Goal: Task Accomplishment & Management: Complete application form

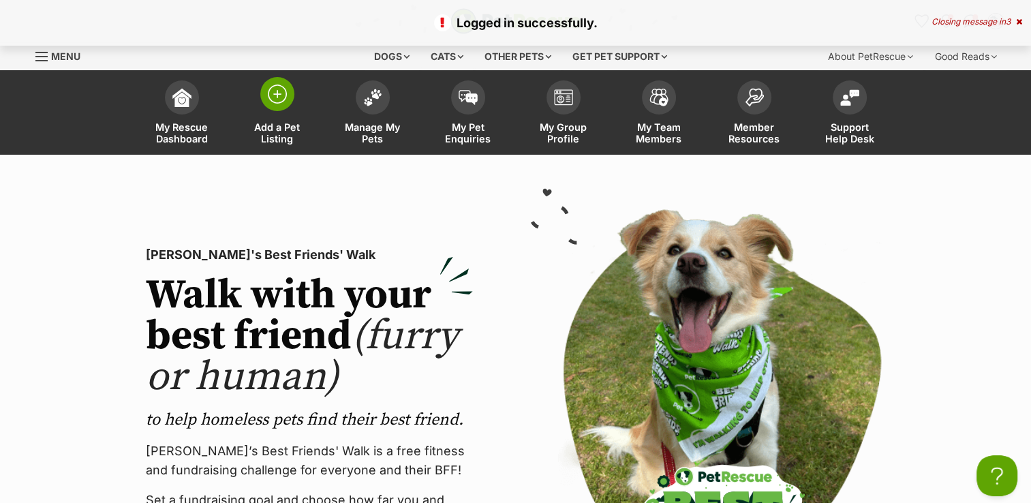
click at [267, 105] on span at bounding box center [277, 94] width 34 height 34
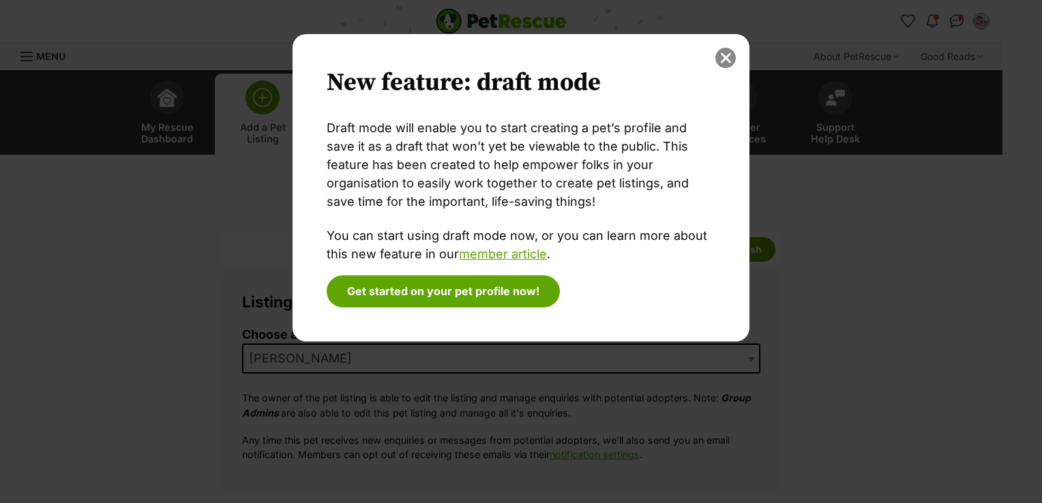
click at [725, 59] on button "close" at bounding box center [725, 58] width 20 height 20
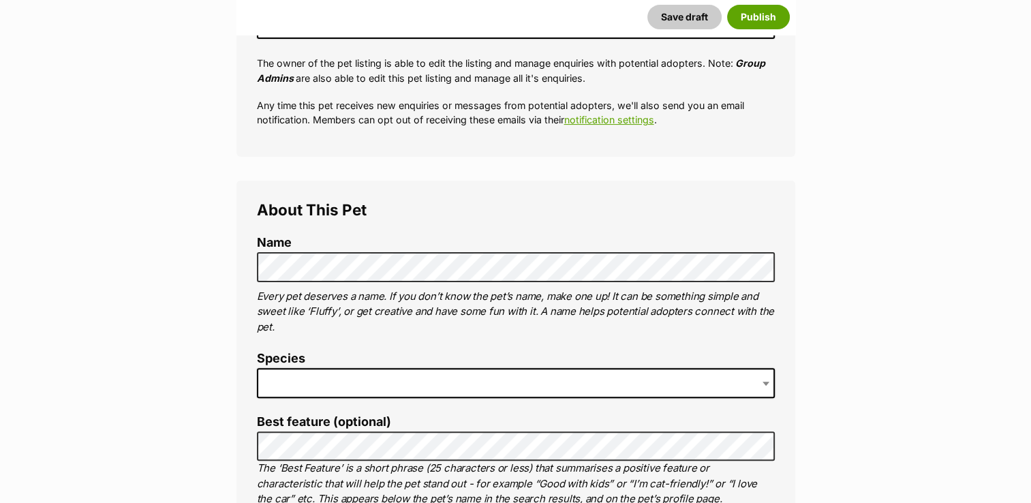
scroll to position [406, 0]
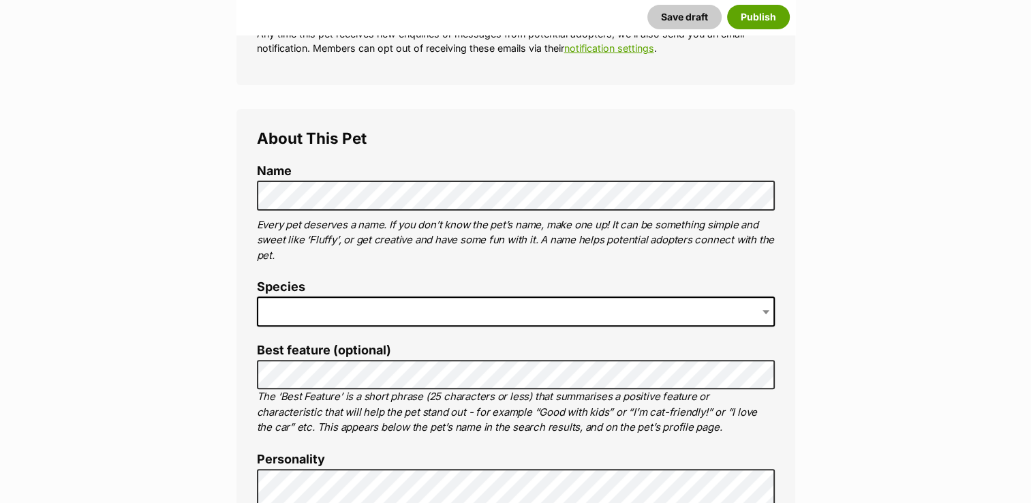
click at [267, 314] on span at bounding box center [516, 312] width 518 height 30
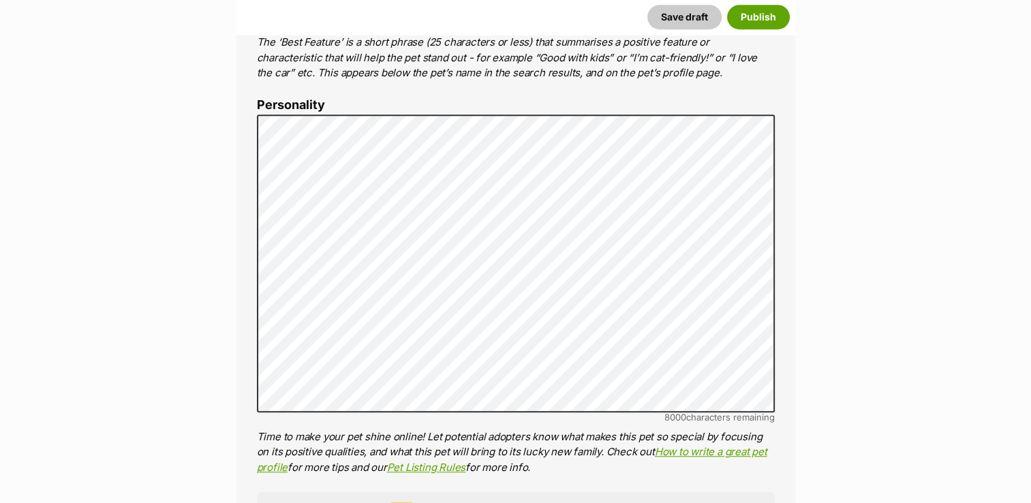
scroll to position [809, 0]
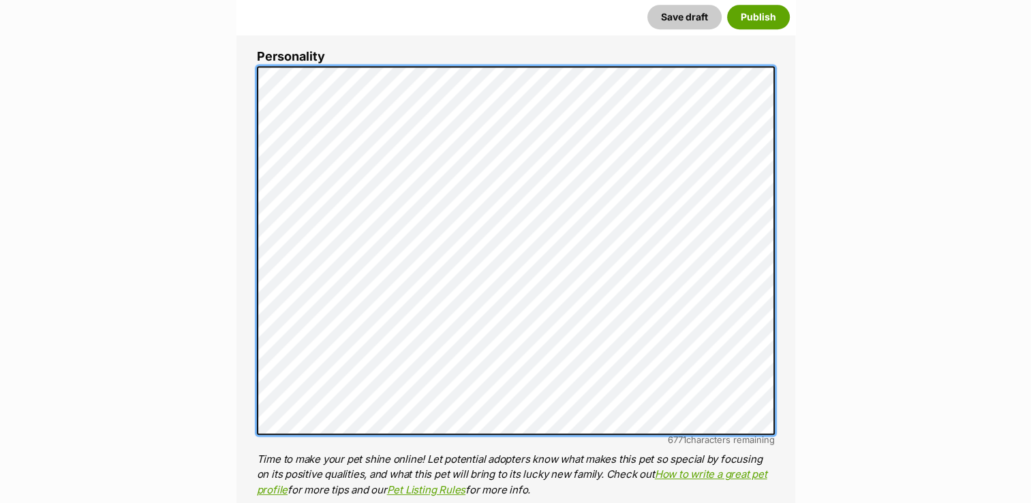
click at [245, 102] on div "About This Pet Name Henlo there, it looks like you might be using the pet name …" at bounding box center [516, 311] width 559 height 1211
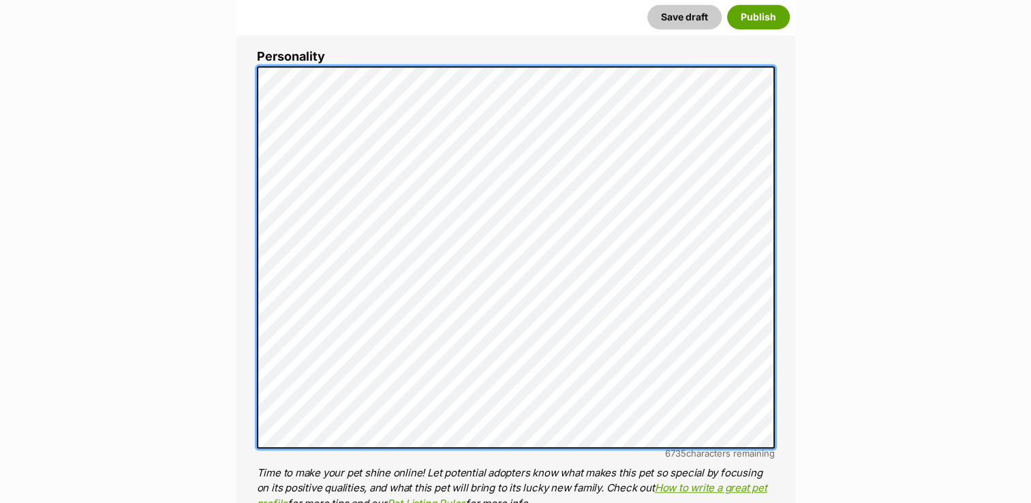
click at [251, 209] on div "About This Pet Name Henlo there, it looks like you might be using the pet name …" at bounding box center [516, 318] width 559 height 1225
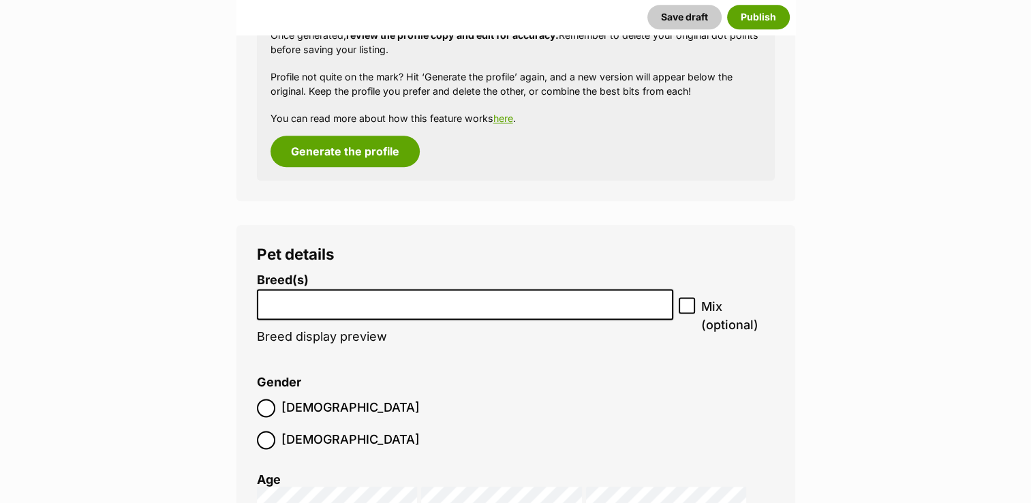
scroll to position [1838, 0]
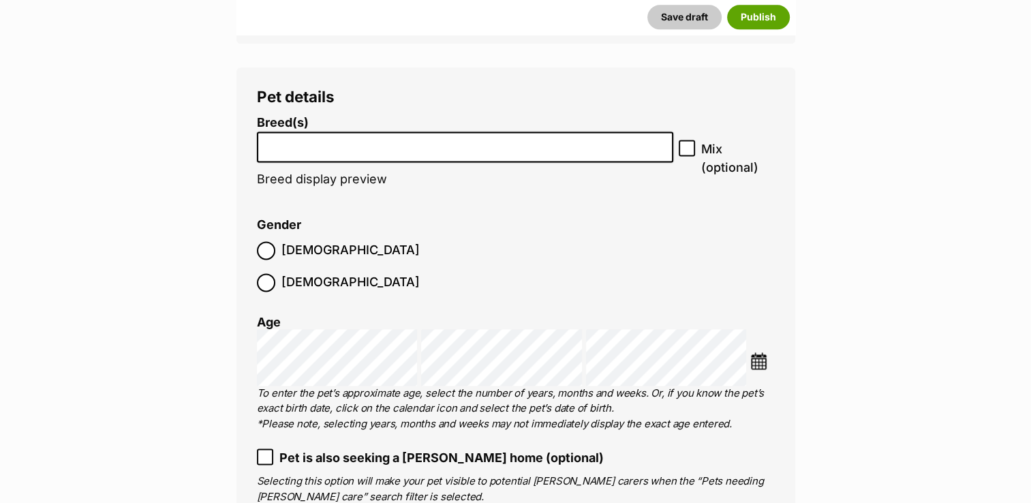
click at [569, 153] on li at bounding box center [466, 147] width 408 height 28
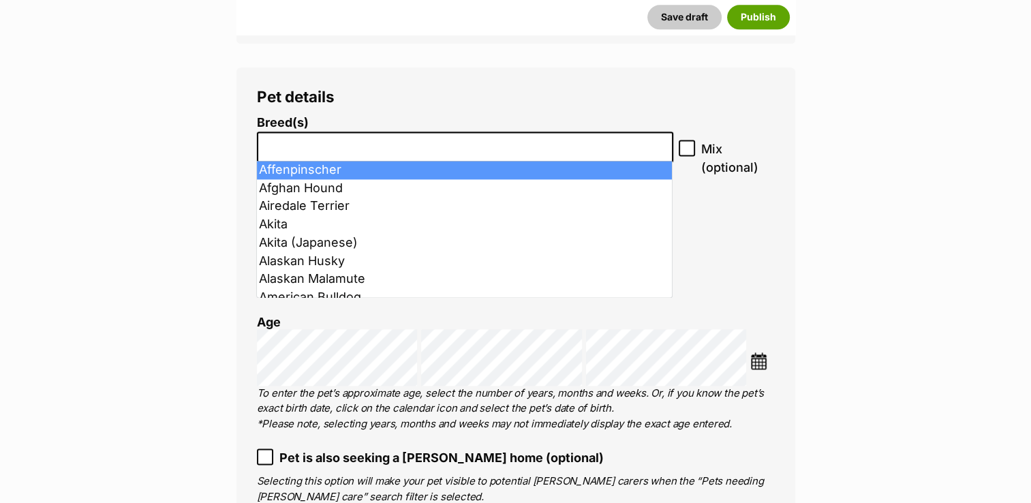
type input "k"
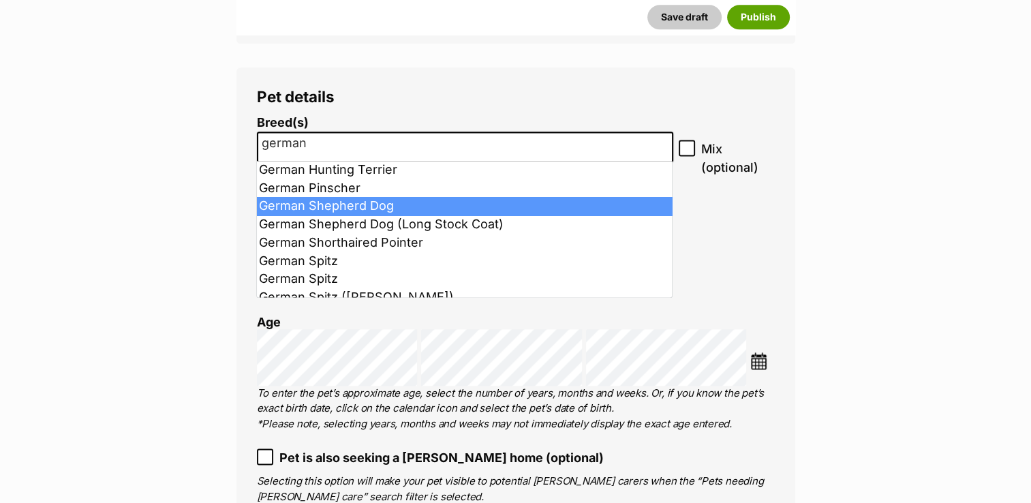
type input "german"
select select "354"
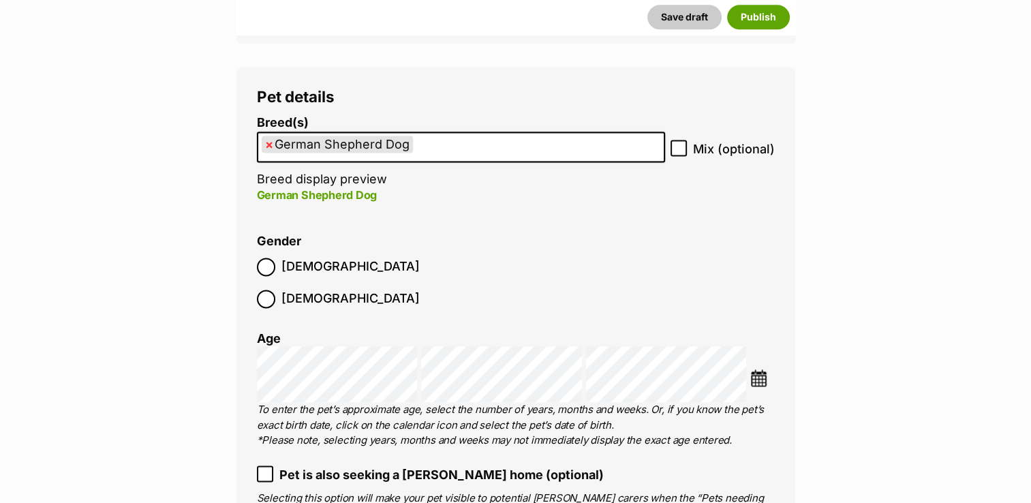
click at [429, 142] on ul "× German Shepherd Dog" at bounding box center [461, 147] width 406 height 28
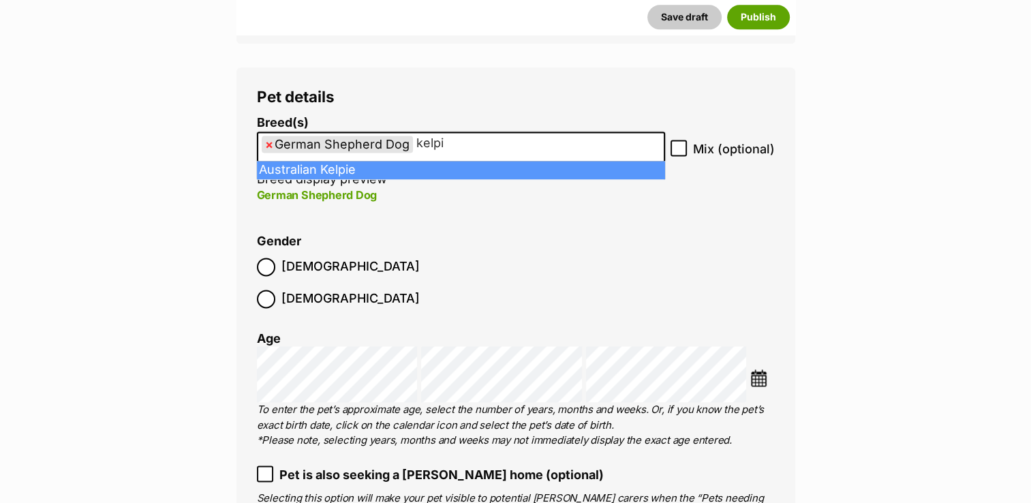
type input "kelpi"
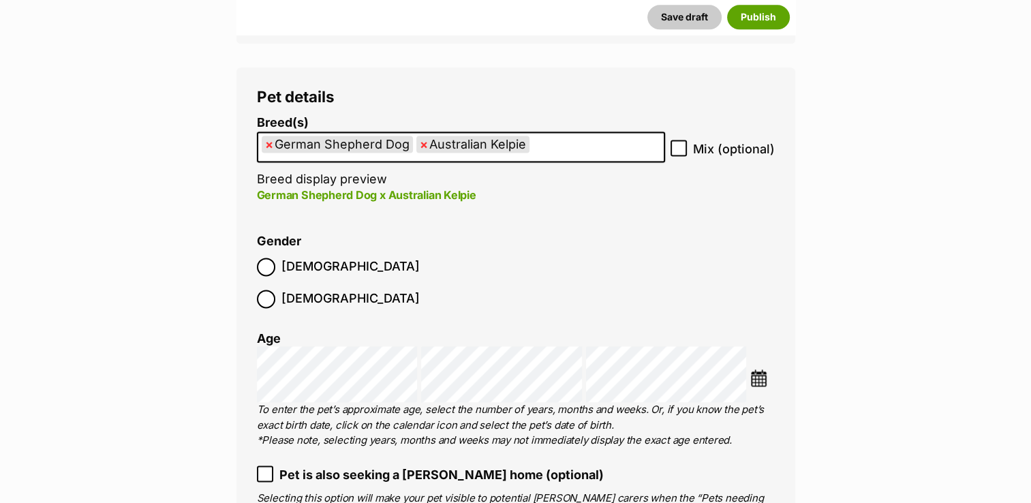
click at [678, 155] on span at bounding box center [679, 149] width 16 height 18
click at [678, 155] on input "Mix (optional)" at bounding box center [679, 148] width 16 height 16
checkbox input "true"
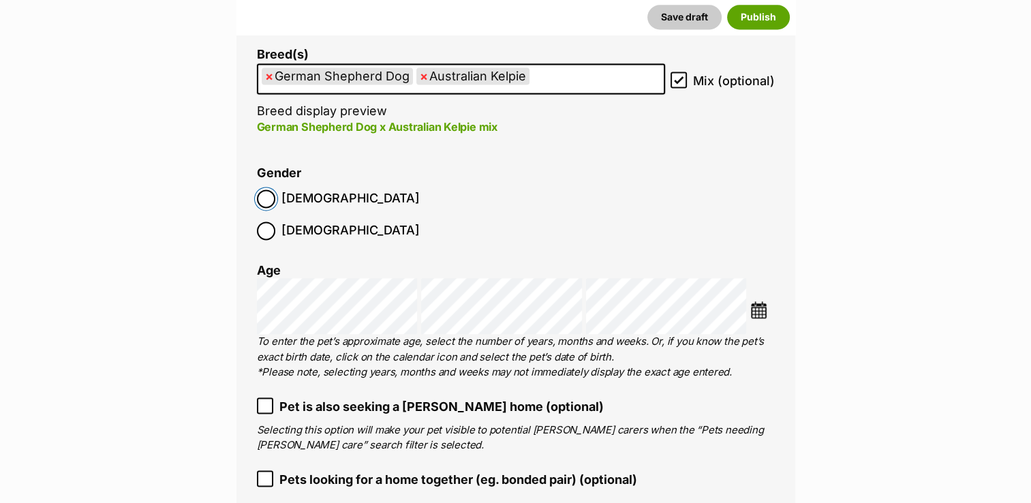
scroll to position [1898, 0]
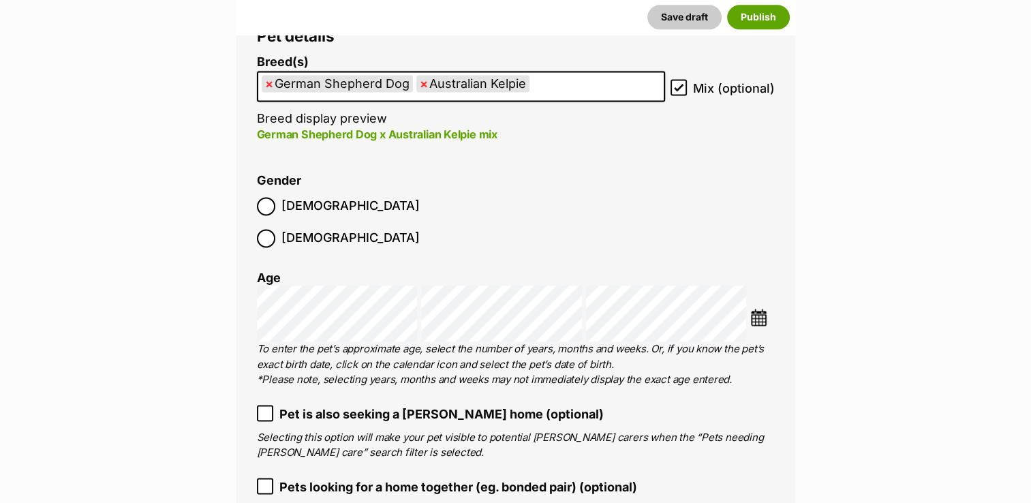
click at [596, 97] on ul "× German Shepherd Dog × Australian Kelpie" at bounding box center [461, 86] width 406 height 28
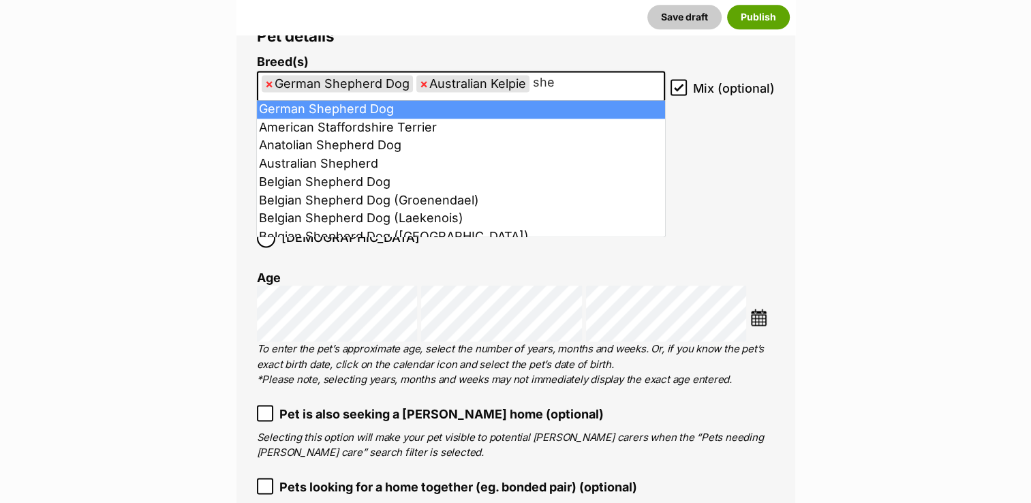
type input "shep"
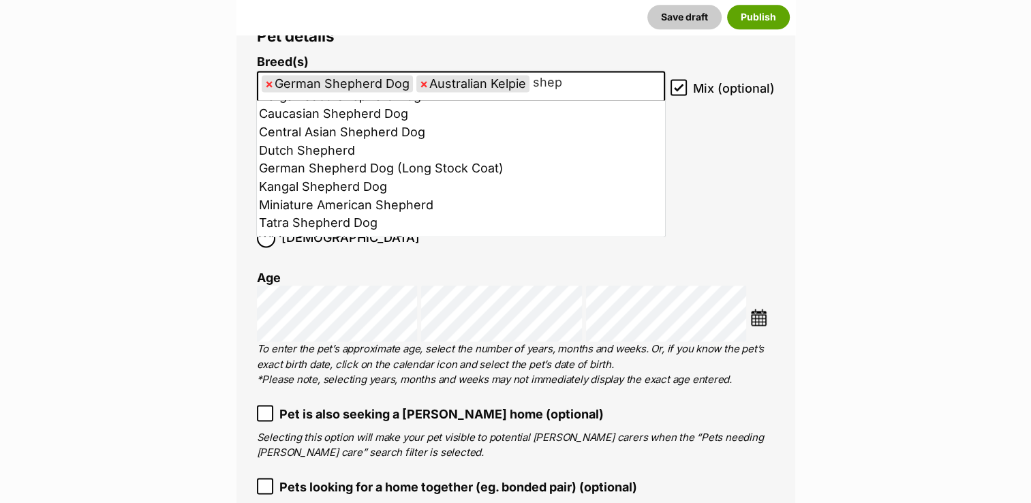
scroll to position [172, 0]
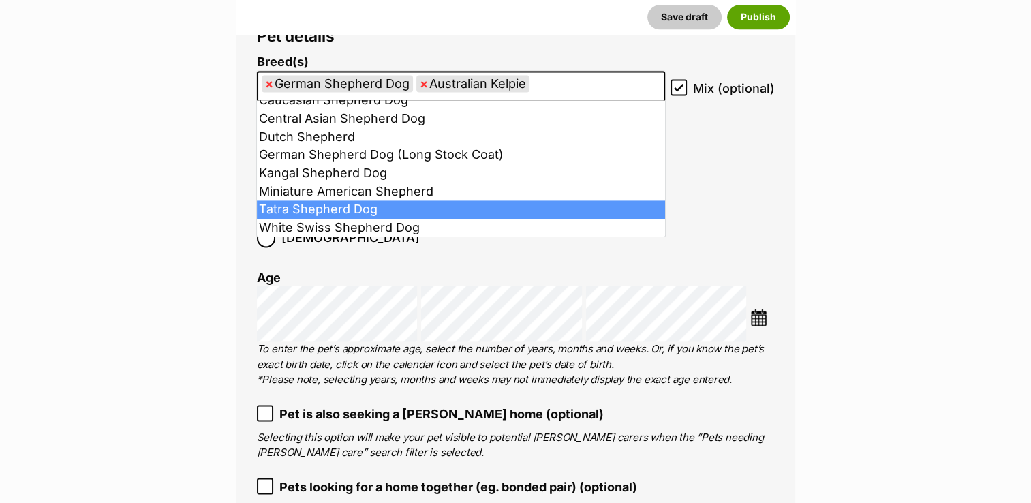
click at [770, 179] on li "Gender Male Female" at bounding box center [516, 214] width 518 height 80
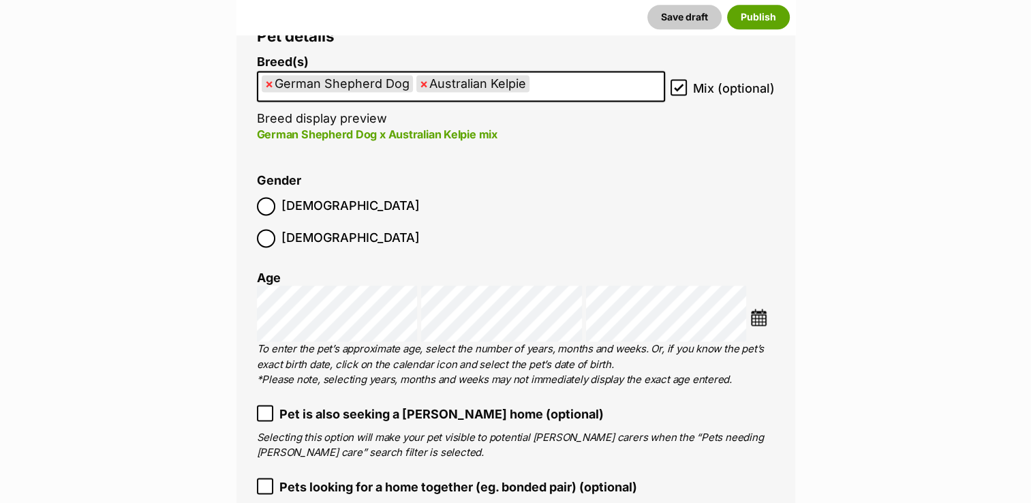
click at [753, 309] on img at bounding box center [759, 317] width 17 height 17
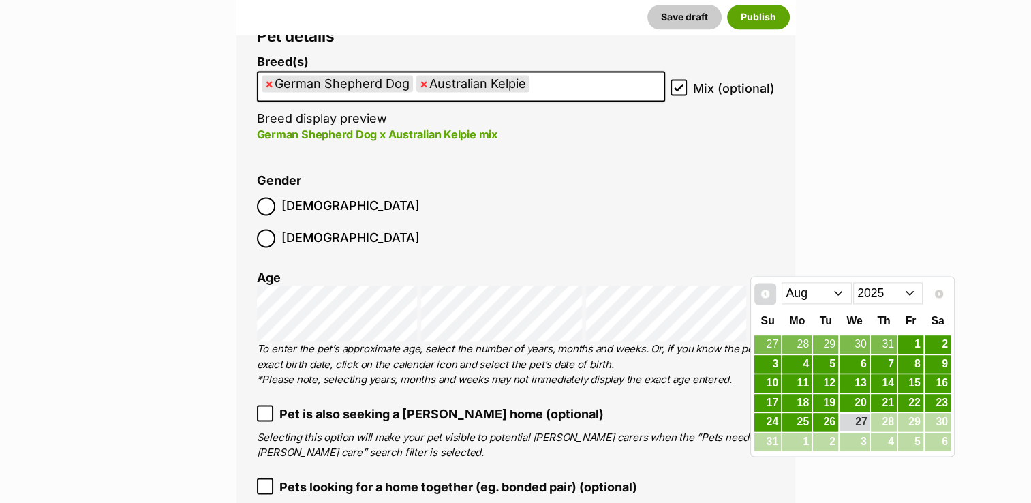
click at [763, 293] on span "Prev" at bounding box center [765, 293] width 11 height 11
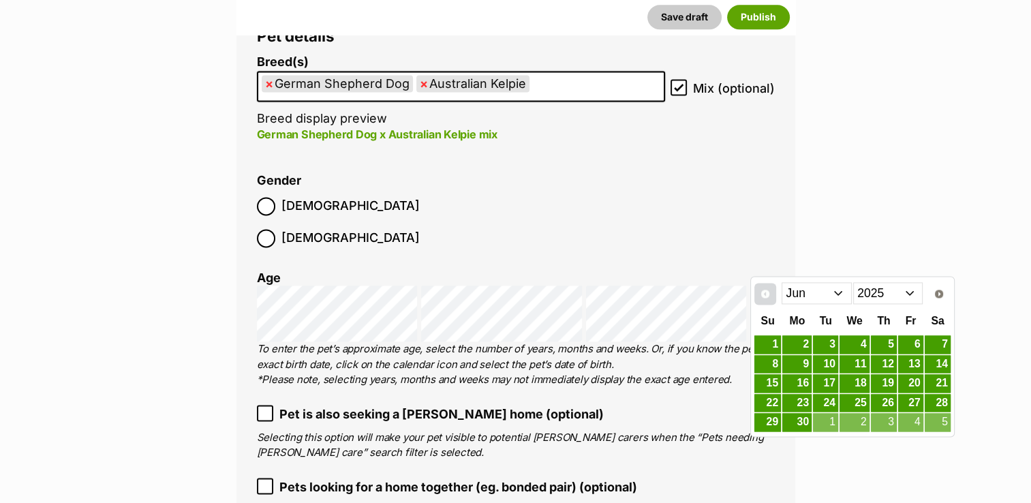
click at [763, 293] on span "Prev" at bounding box center [765, 293] width 11 height 11
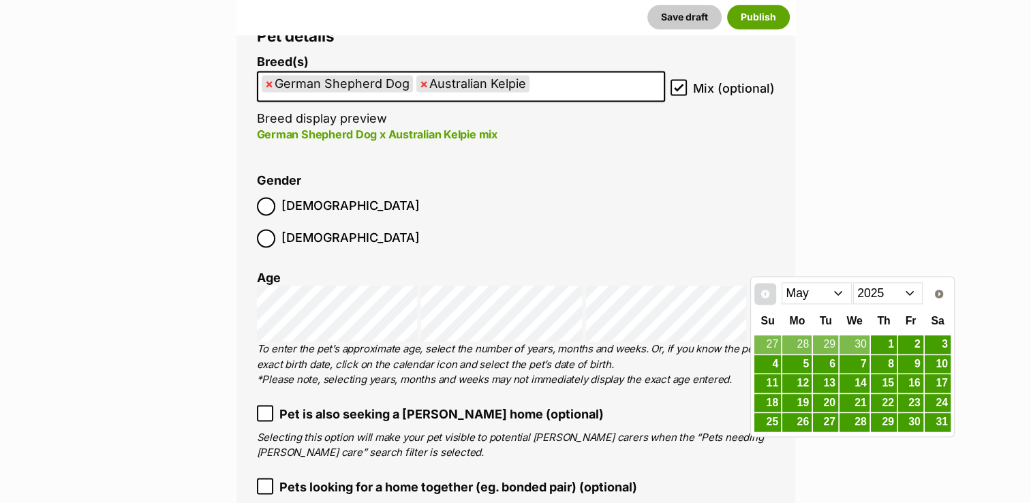
click at [763, 293] on span "Prev" at bounding box center [765, 293] width 11 height 11
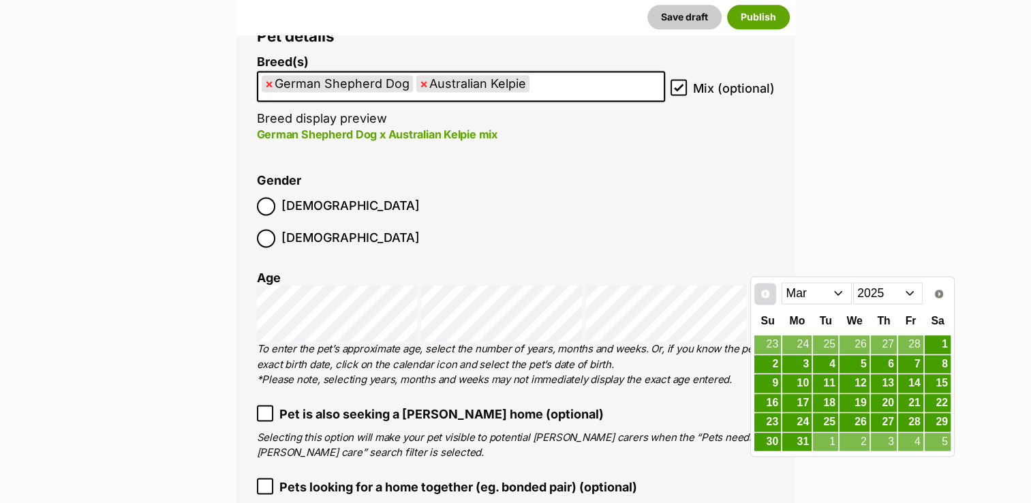
click at [763, 293] on span "Prev" at bounding box center [765, 293] width 11 height 11
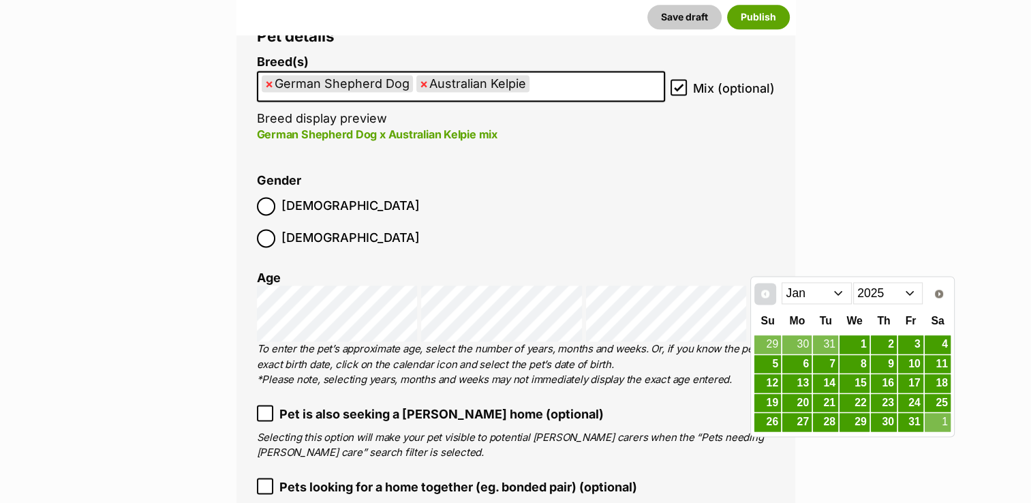
click at [763, 293] on span "Prev" at bounding box center [765, 293] width 11 height 11
click at [888, 363] on link "7" at bounding box center [884, 364] width 26 height 17
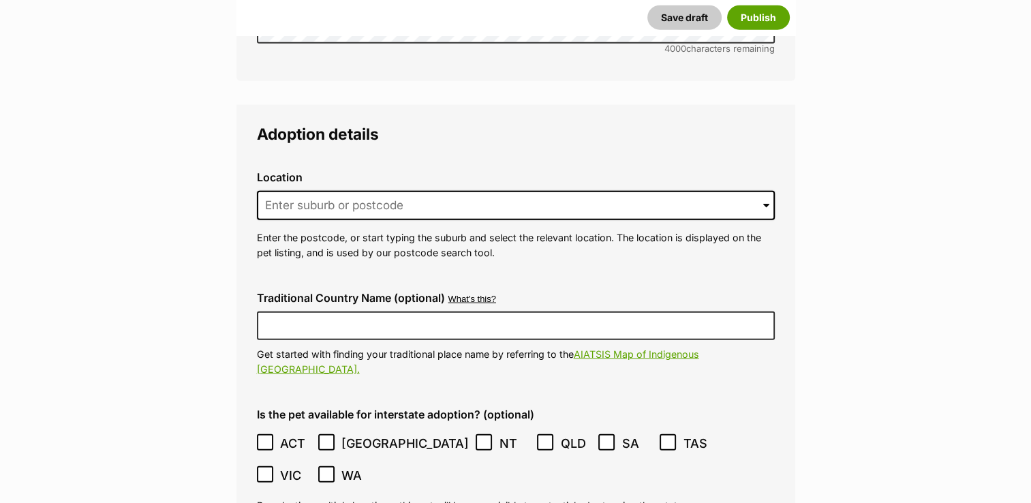
scroll to position [3352, 0]
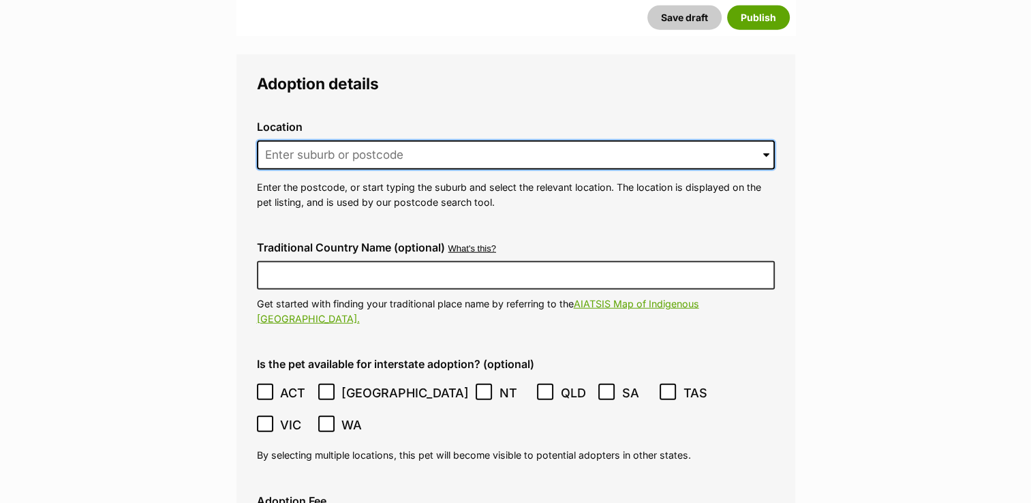
click at [415, 140] on input at bounding box center [516, 155] width 518 height 30
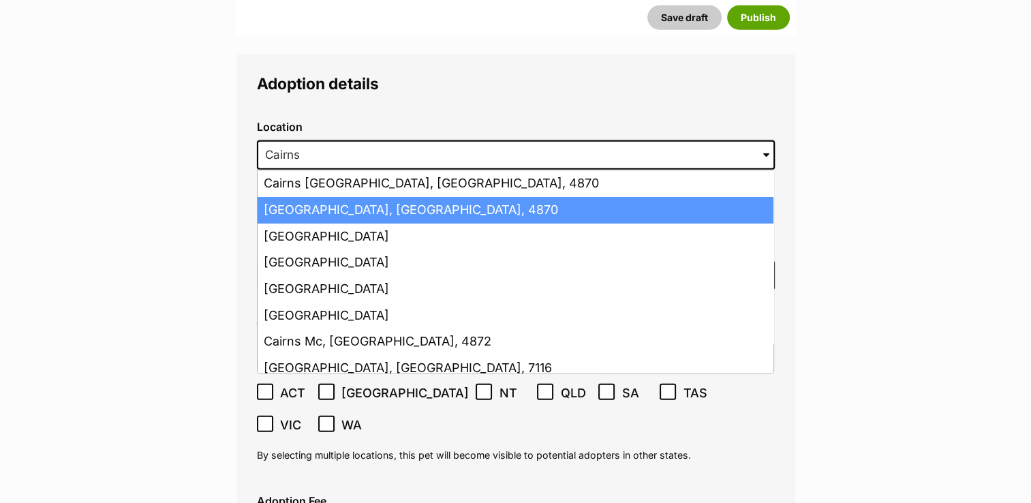
click at [370, 197] on li "Cairns, Queensland, 4870" at bounding box center [516, 210] width 516 height 27
type input "Cairns, Queensland, 4870"
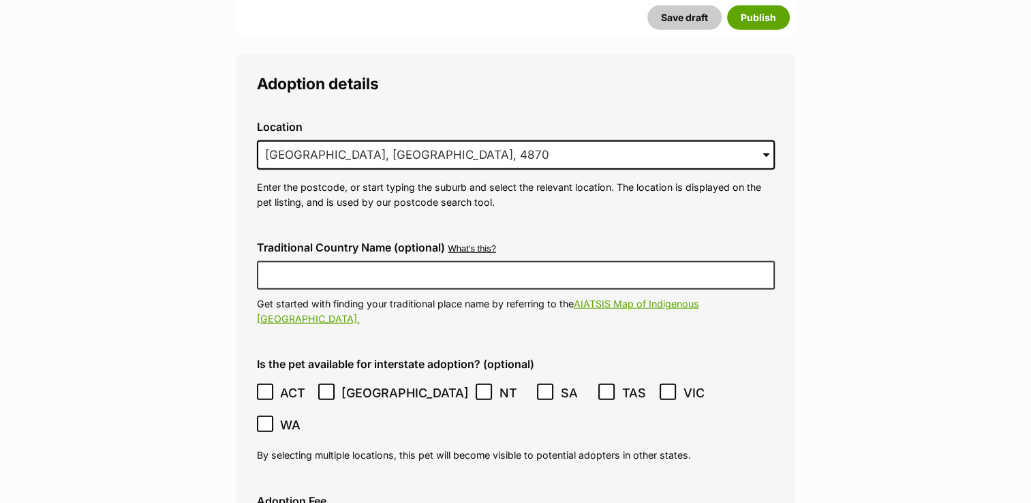
click at [266, 389] on icon at bounding box center [265, 392] width 8 height 6
click at [327, 387] on icon at bounding box center [327, 392] width 10 height 10
click at [479, 387] on icon at bounding box center [484, 392] width 10 height 10
click at [541, 387] on icon at bounding box center [546, 392] width 10 height 10
click at [602, 387] on icon at bounding box center [607, 392] width 10 height 10
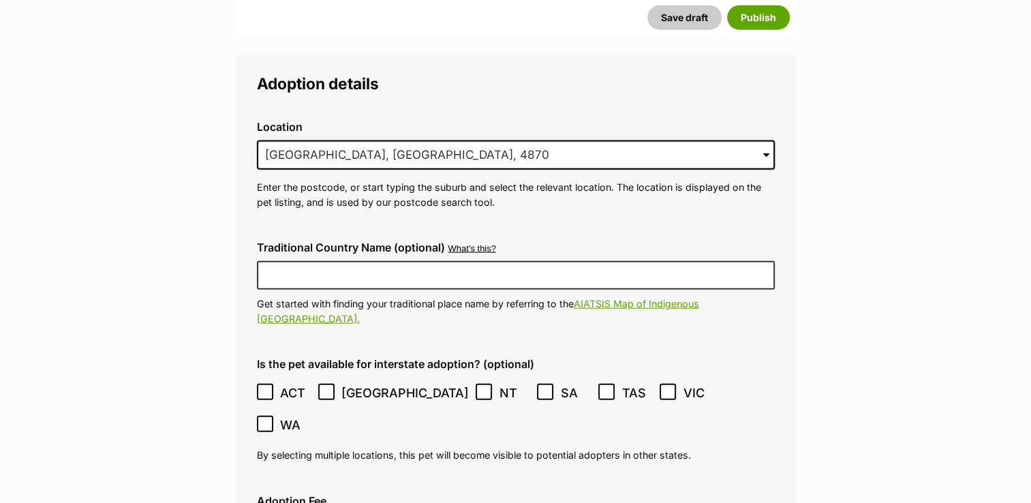
click at [664, 389] on icon at bounding box center [668, 392] width 8 height 6
click at [270, 419] on icon at bounding box center [265, 424] width 10 height 10
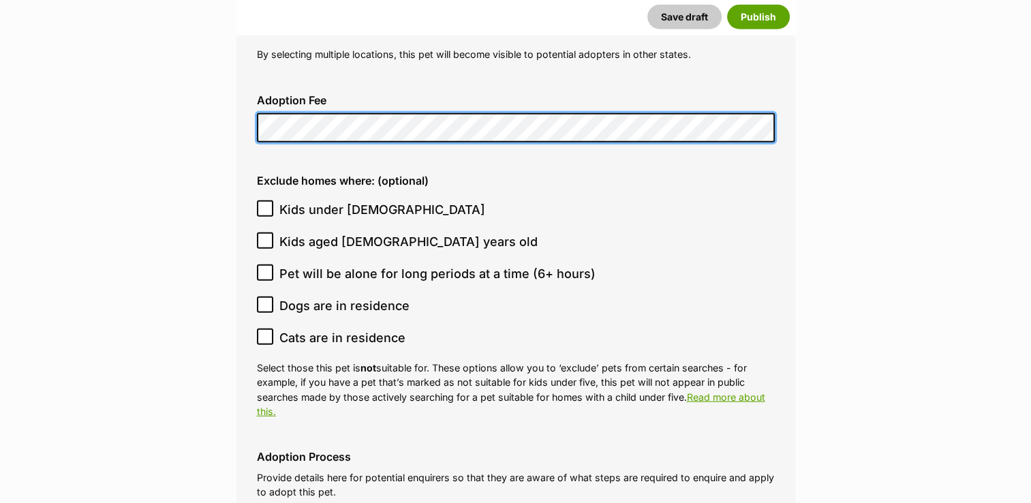
scroll to position [3808, 0]
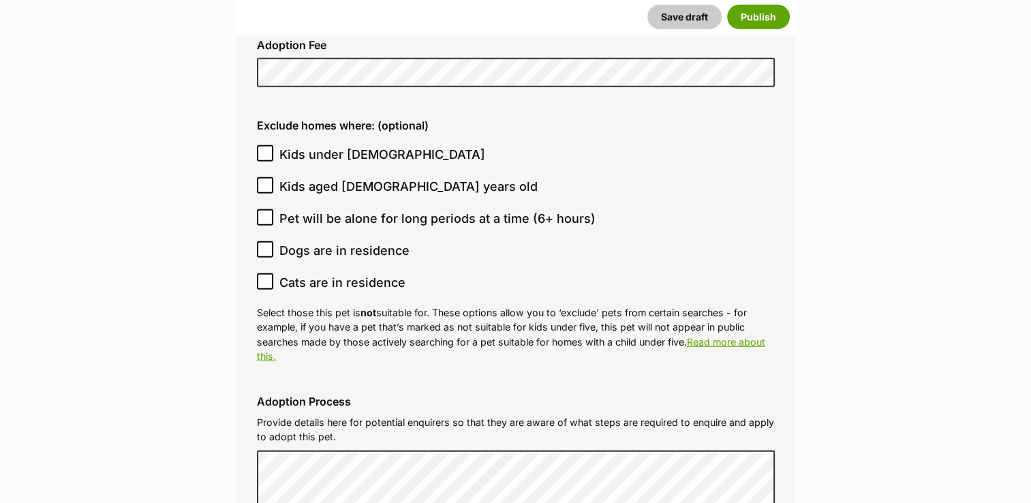
click at [264, 149] on icon at bounding box center [265, 154] width 10 height 10
click at [264, 145] on input "Kids under 5 years old" at bounding box center [265, 153] width 16 height 16
checkbox input "true"
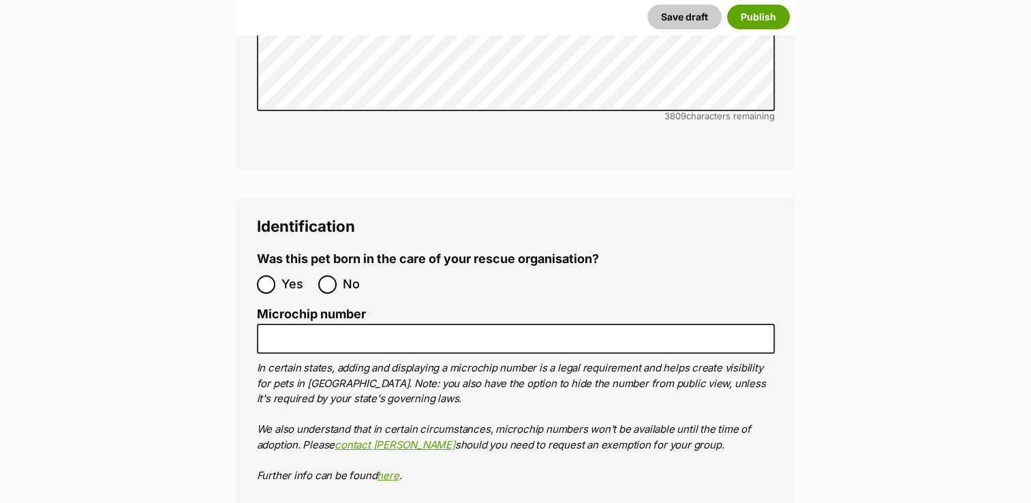
scroll to position [4519, 0]
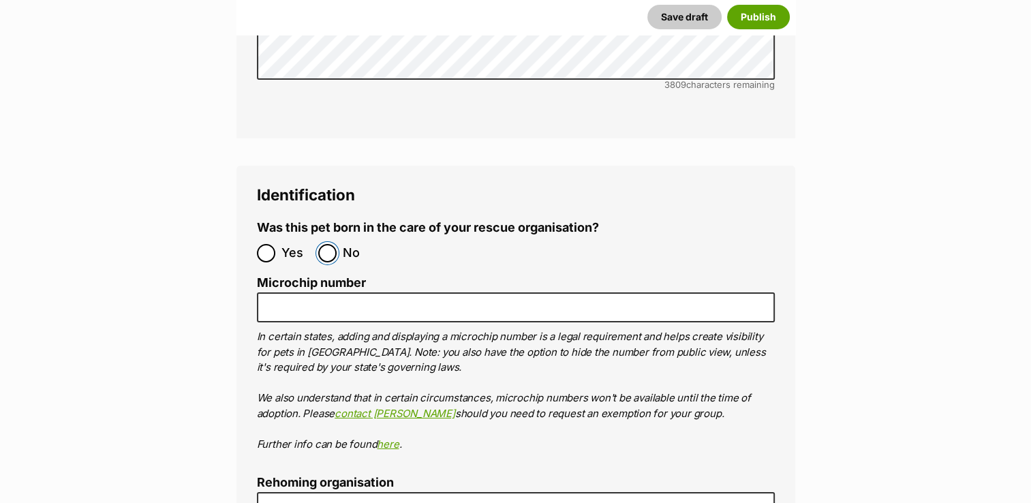
click at [333, 244] on input "No" at bounding box center [327, 253] width 18 height 18
radio input "true"
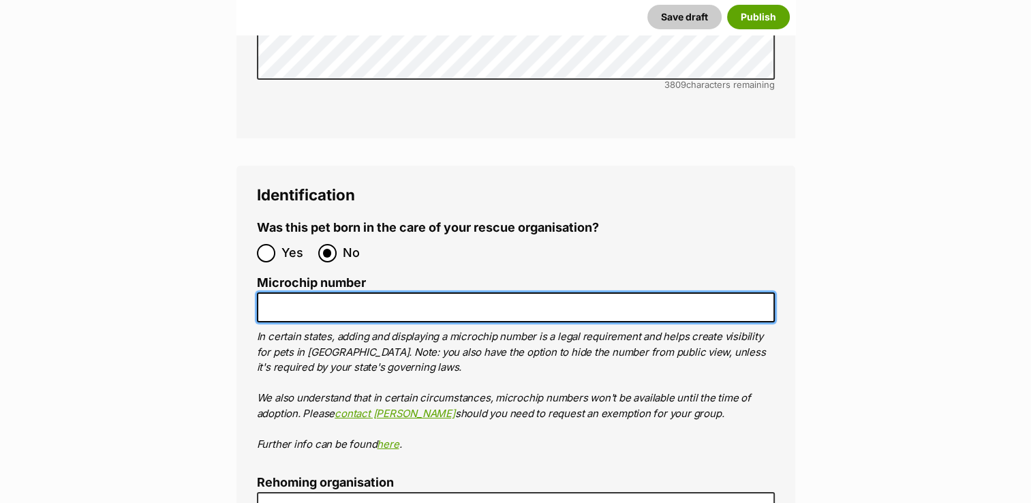
click at [273, 292] on input "Microchip number" at bounding box center [516, 307] width 518 height 31
paste input "953010007724767"
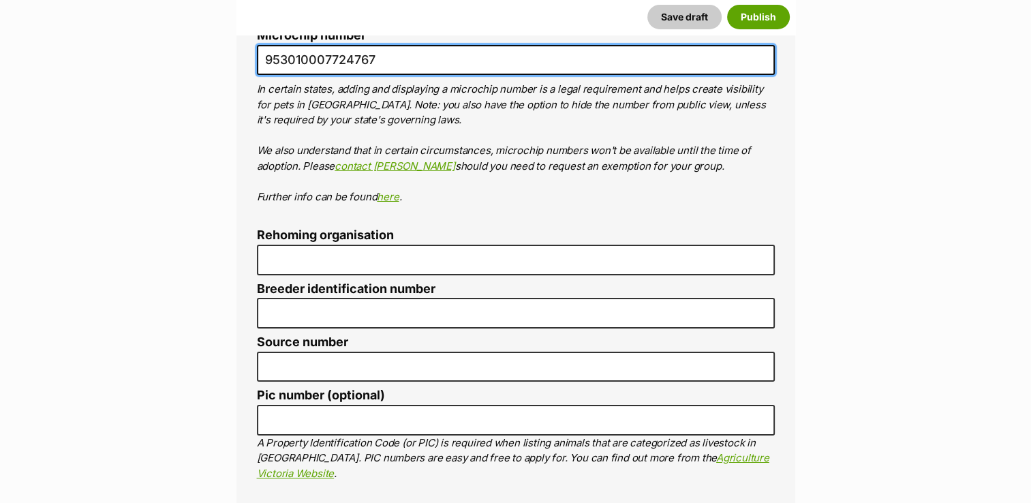
scroll to position [4798, 0]
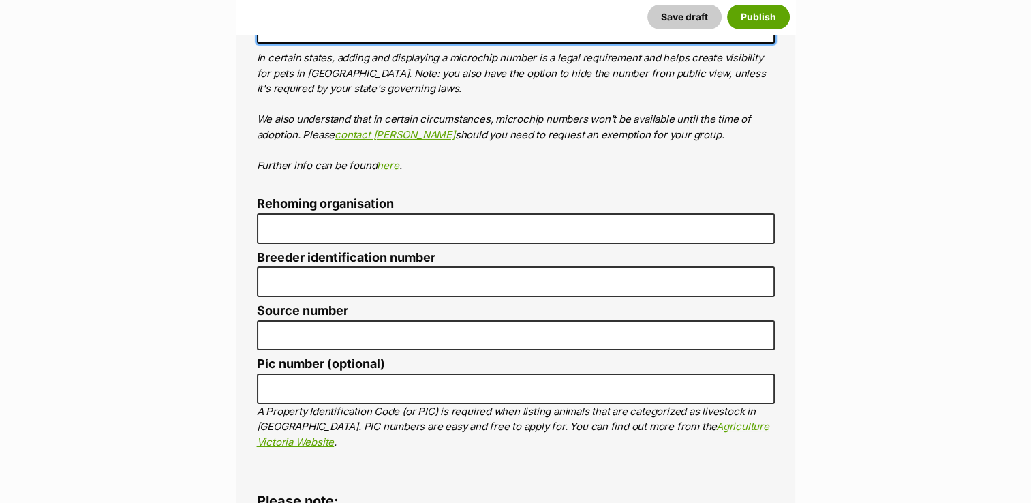
type input "953010007724767"
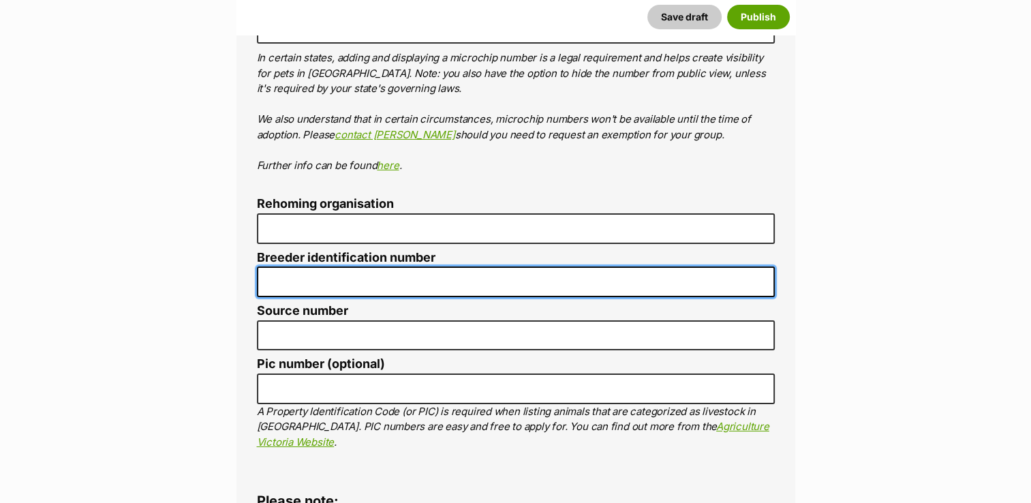
click at [323, 267] on input "Breeder identification number" at bounding box center [516, 282] width 518 height 31
type input "BIN0000372669521"
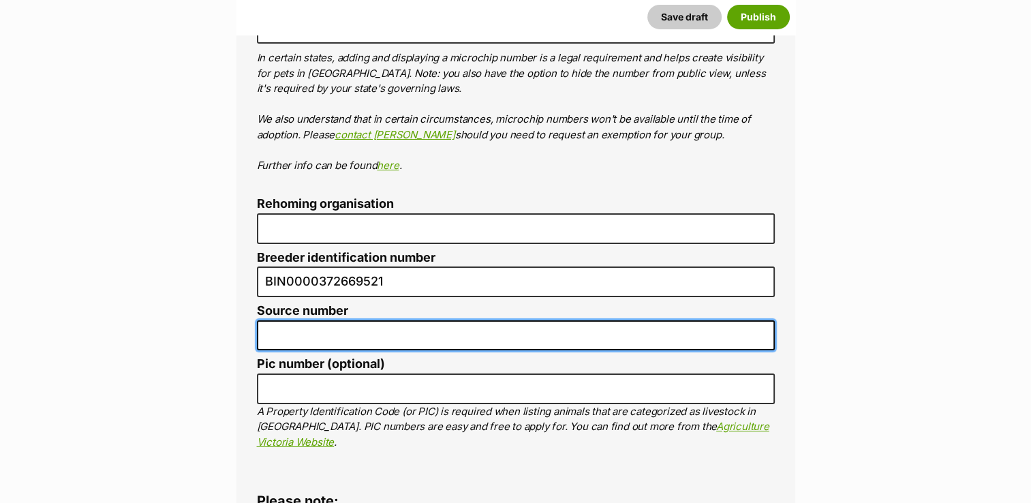
click at [332, 320] on input "Source number" at bounding box center [516, 335] width 518 height 31
type input "BIN0000372669521"
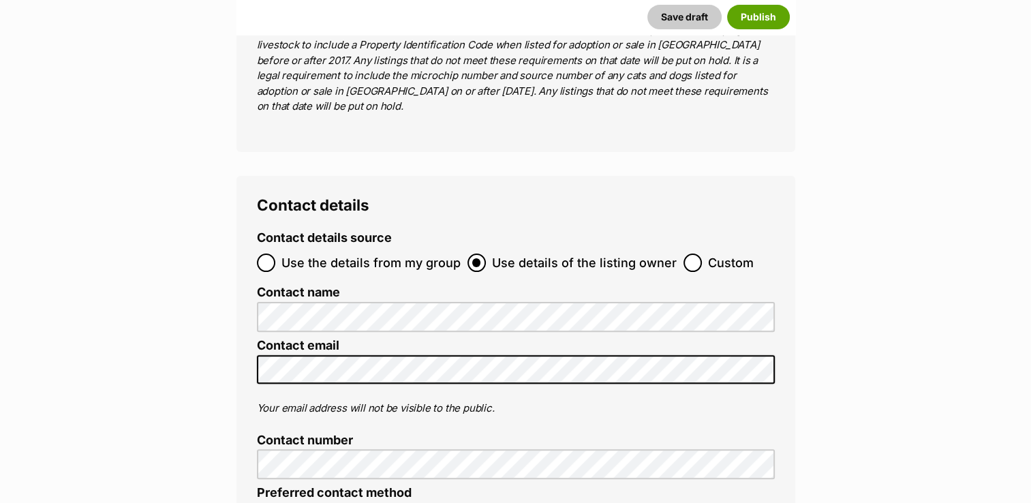
scroll to position [5666, 0]
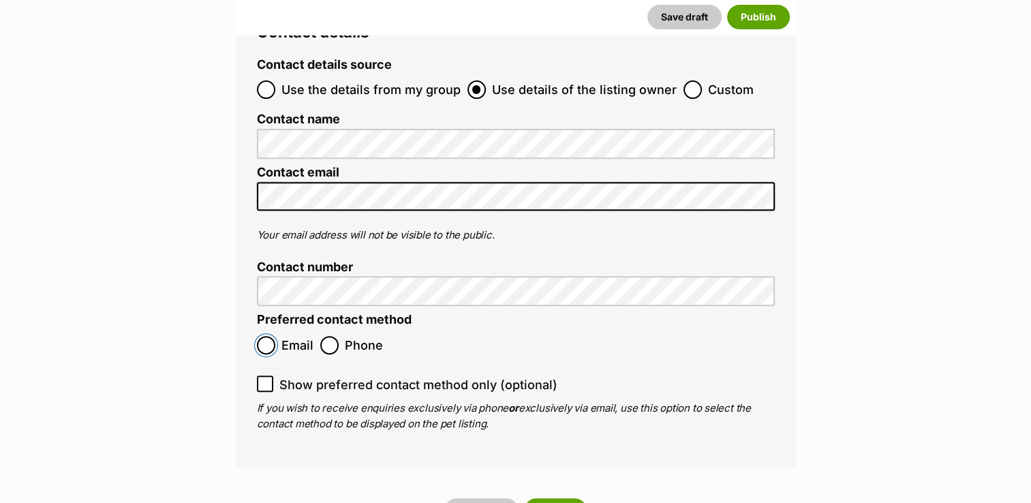
click at [264, 336] on input "Email" at bounding box center [266, 345] width 18 height 18
radio input "true"
click at [262, 381] on icon at bounding box center [265, 384] width 8 height 6
click at [262, 376] on input "Show preferred contact method only (optional)" at bounding box center [265, 384] width 16 height 16
checkbox input "true"
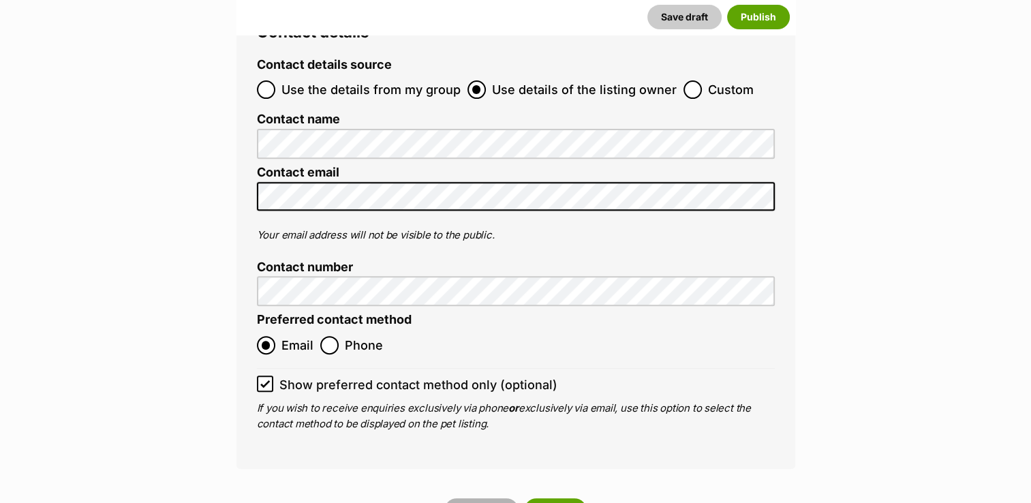
click at [491, 498] on button "Save draft" at bounding box center [481, 510] width 74 height 25
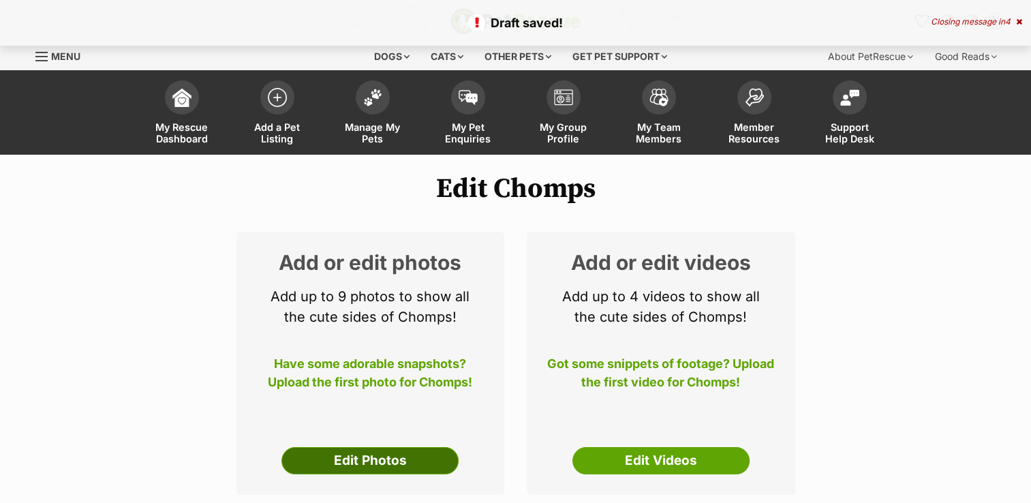
click at [393, 458] on link "Edit Photos" at bounding box center [370, 460] width 177 height 27
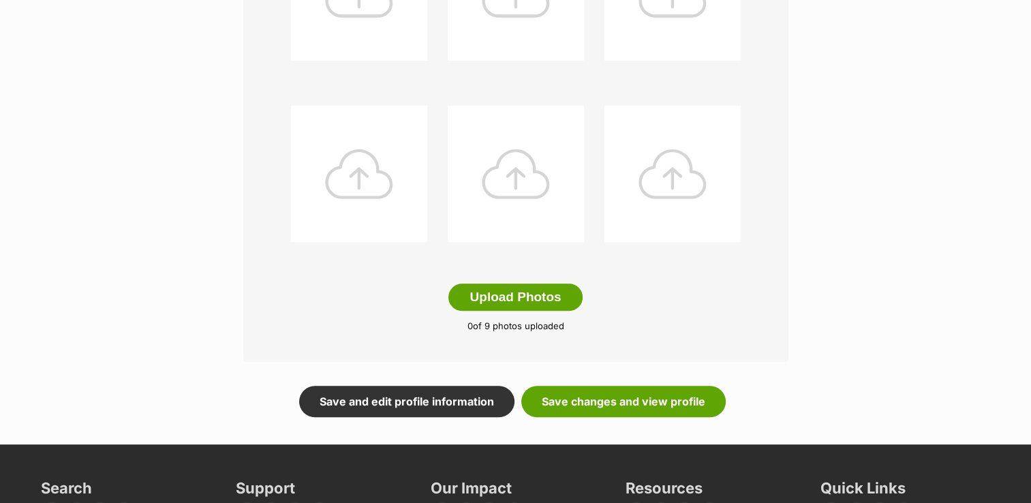
scroll to position [652, 0]
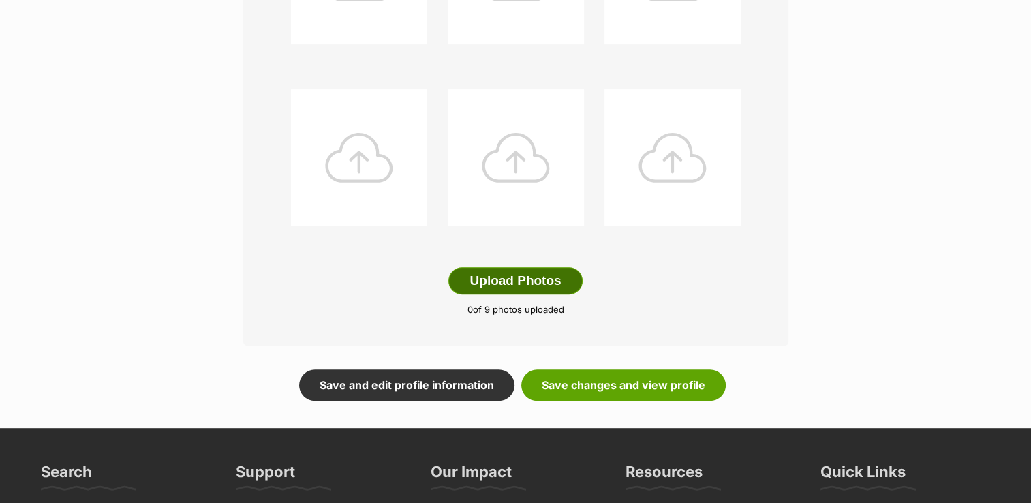
click at [537, 290] on button "Upload Photos" at bounding box center [516, 280] width 134 height 27
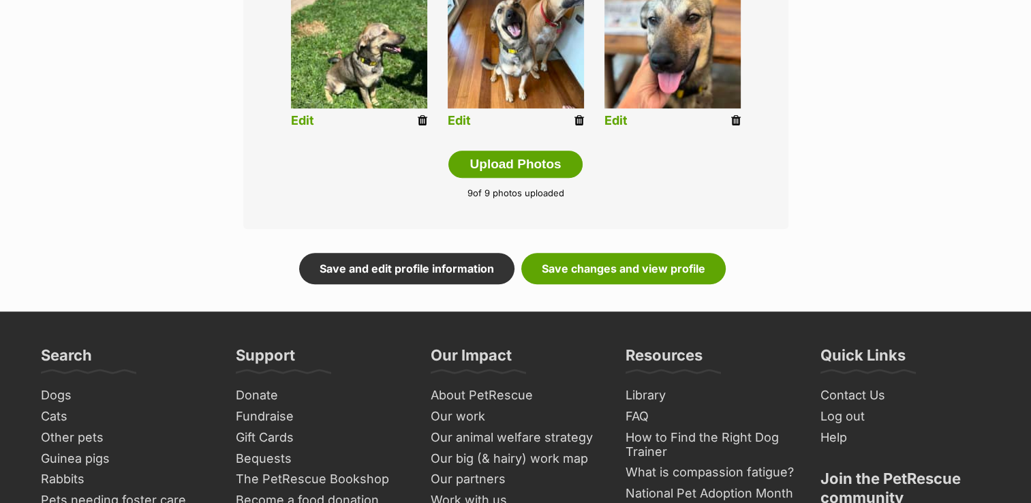
scroll to position [774, 0]
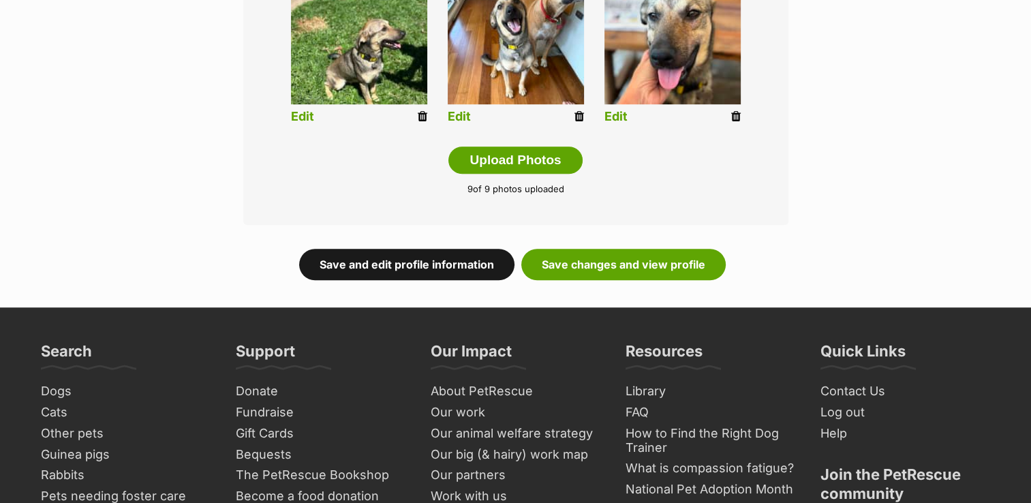
click at [440, 264] on link "Save and edit profile information" at bounding box center [406, 264] width 215 height 31
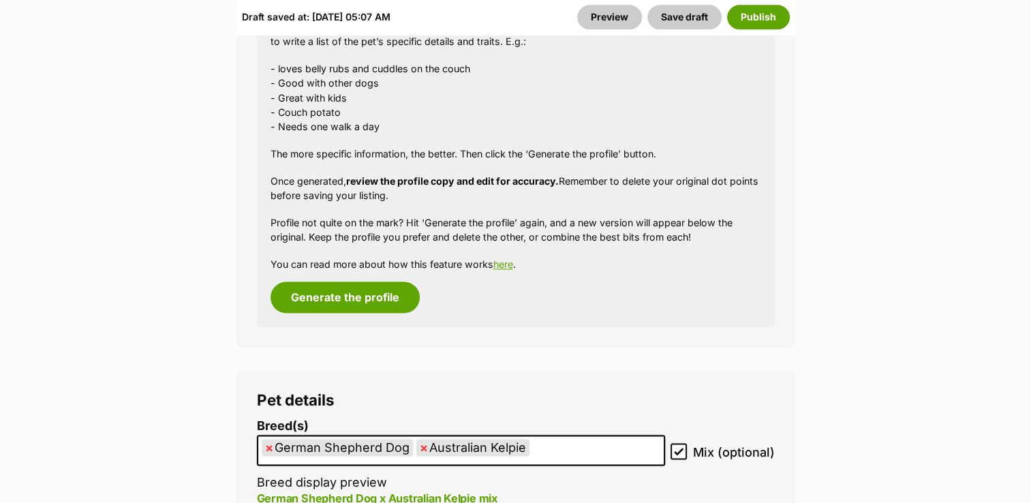
scroll to position [1808, 0]
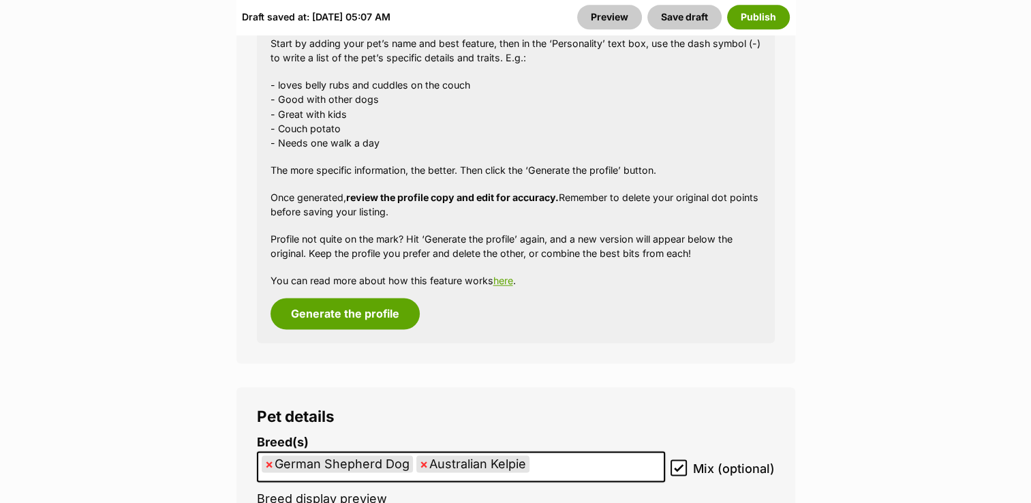
click at [267, 461] on span "×" at bounding box center [269, 463] width 8 height 17
select select "723"
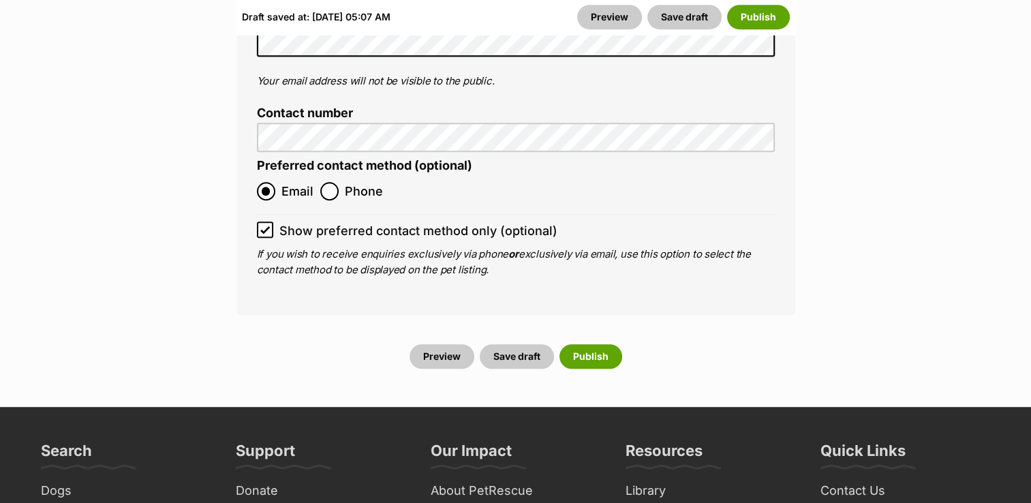
scroll to position [6037, 0]
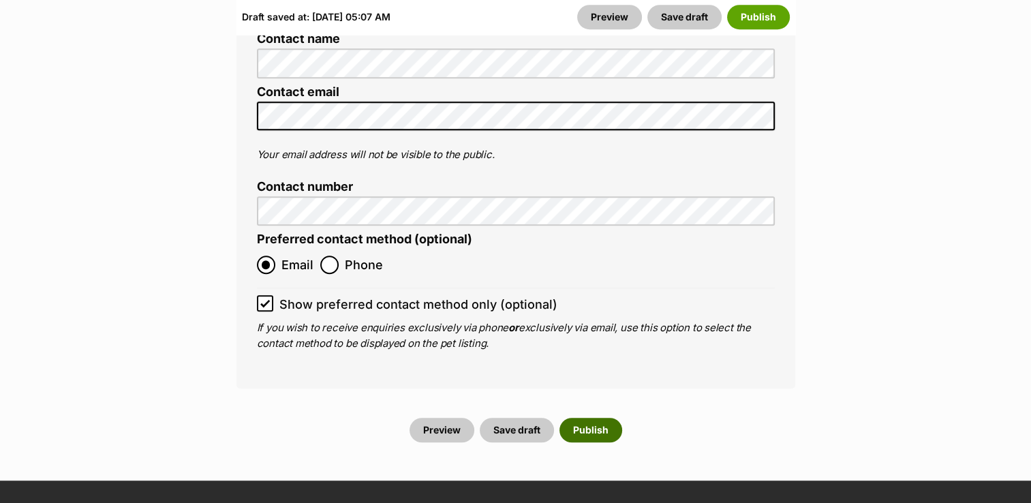
click at [607, 418] on button "Publish" at bounding box center [591, 430] width 63 height 25
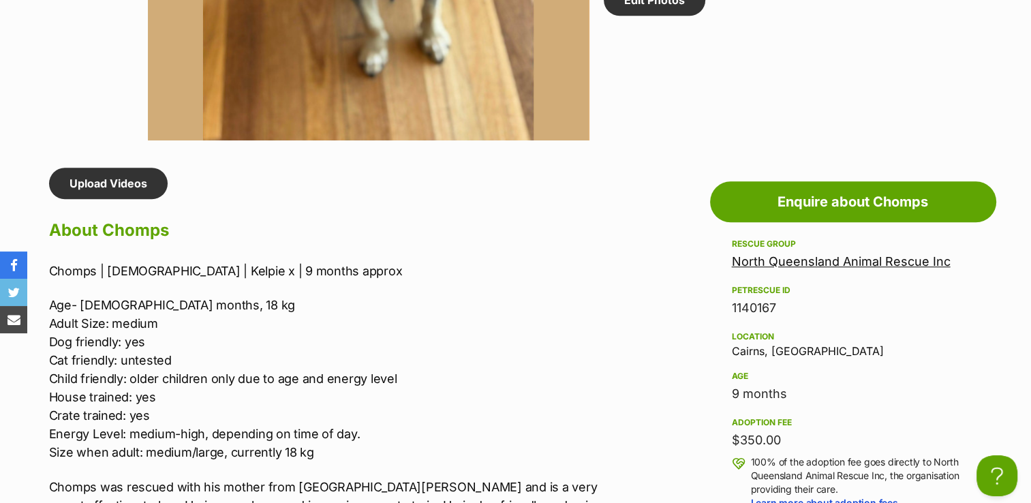
scroll to position [1092, 0]
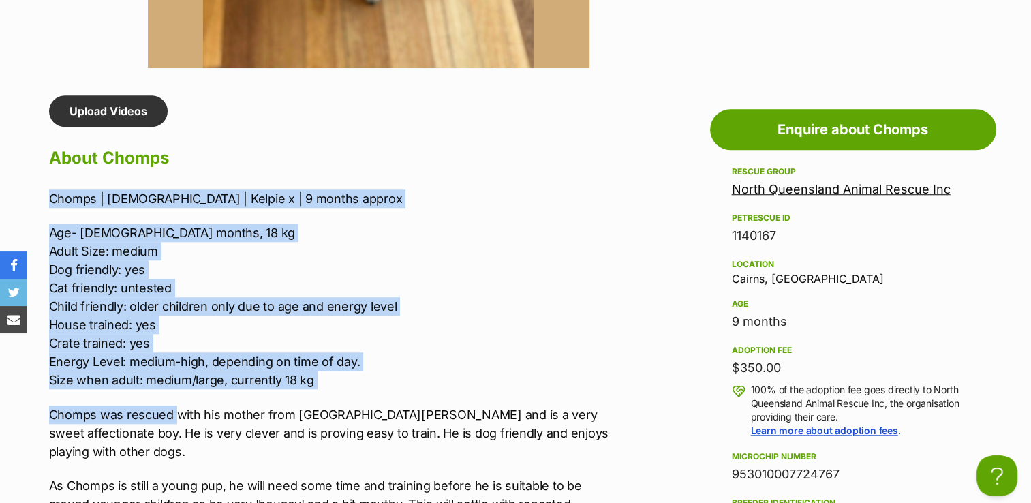
drag, startPoint x: 42, startPoint y: 196, endPoint x: 175, endPoint y: 404, distance: 247.1
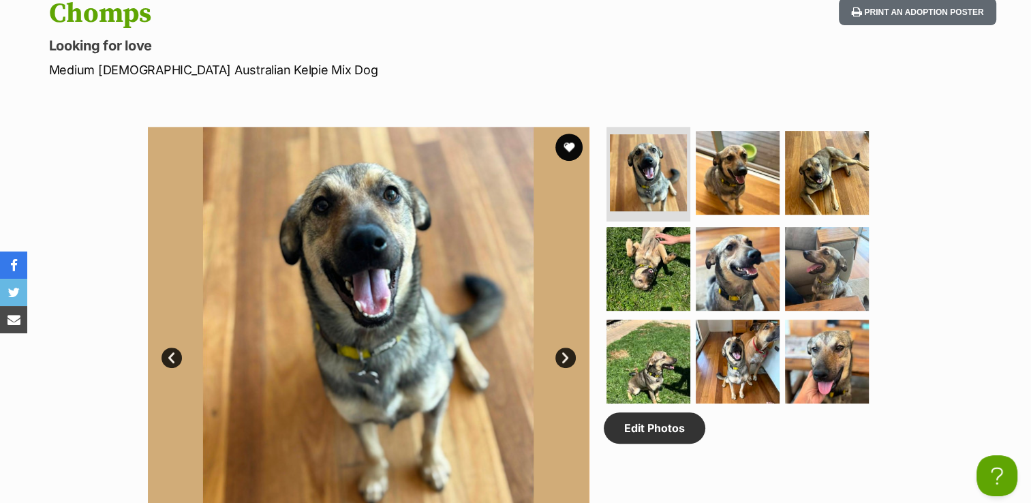
scroll to position [0, 0]
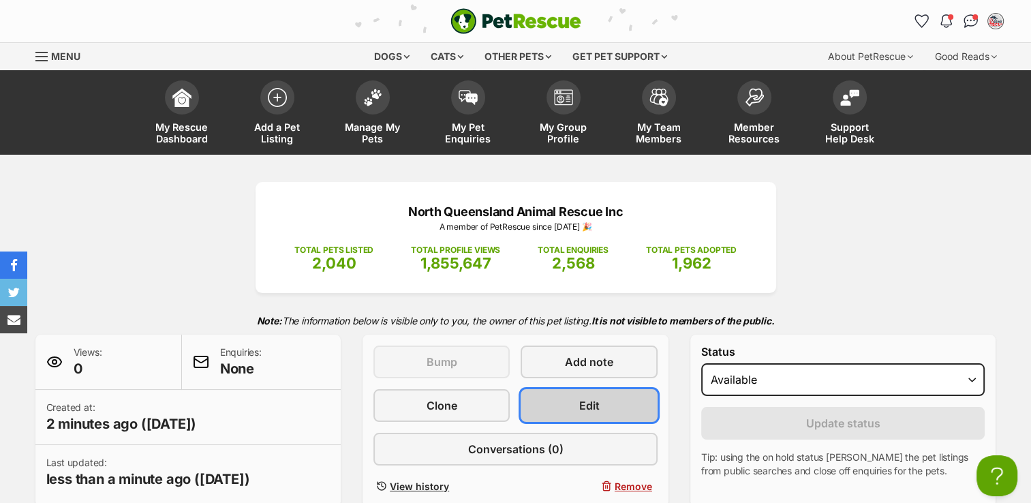
click at [620, 401] on link "Edit" at bounding box center [589, 405] width 136 height 33
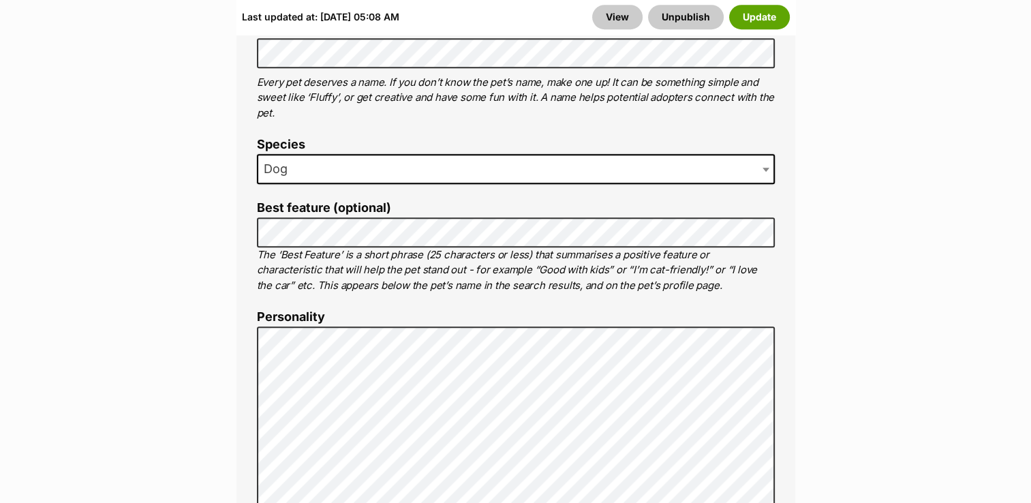
scroll to position [945, 0]
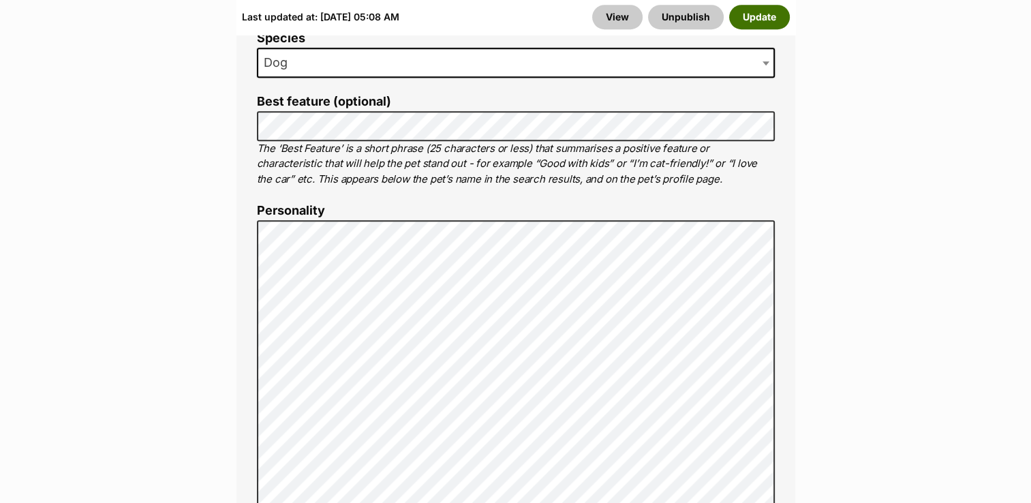
click at [778, 19] on button "Update" at bounding box center [759, 17] width 61 height 25
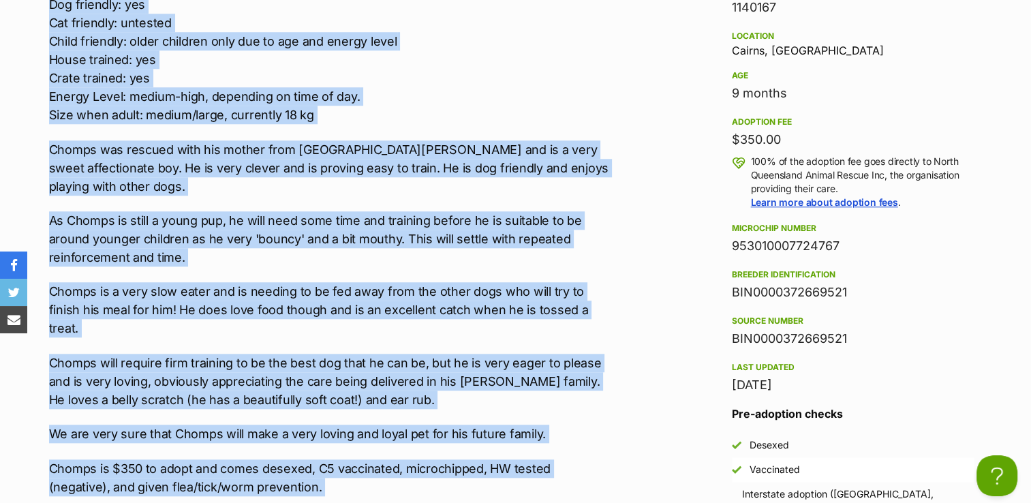
scroll to position [1333, 0]
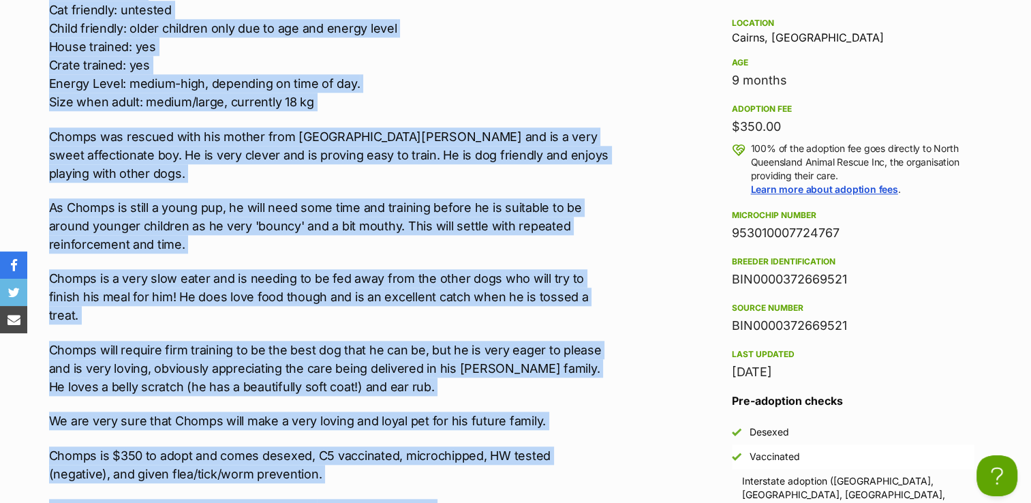
drag, startPoint x: 44, startPoint y: 78, endPoint x: 442, endPoint y: 450, distance: 545.0
click at [442, 450] on div "Upload Videos About Chomps Chomps | [DEMOGRAPHIC_DATA] | Kelpie x | 9 months ap…" at bounding box center [323, 278] width 577 height 849
copy div "Chomps | [DEMOGRAPHIC_DATA] | Kelpie x | 9 months approx Dog friendly: yes Cat …"
